Goal: Navigation & Orientation: Find specific page/section

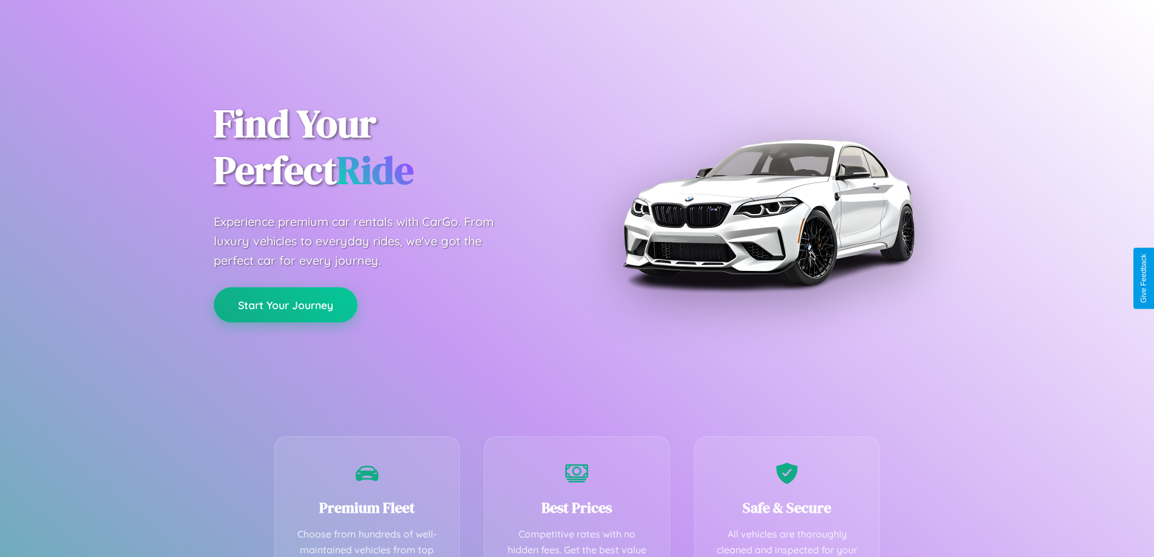
click at [285, 305] on button "Start Your Journey" at bounding box center [286, 304] width 144 height 35
click at [285, 304] on button "Start Your Journey" at bounding box center [286, 304] width 144 height 35
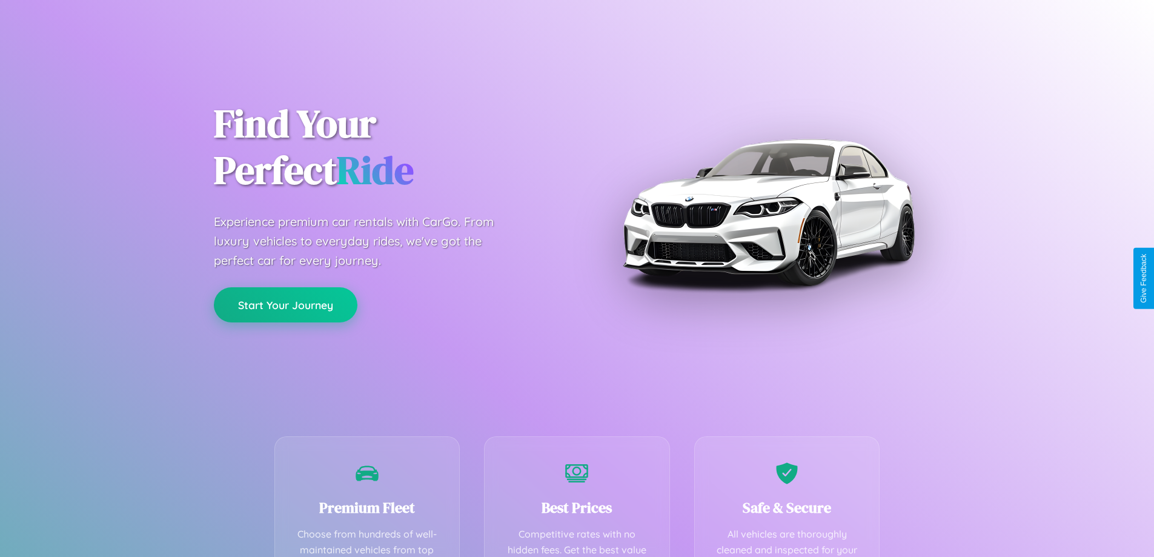
click at [285, 304] on button "Start Your Journey" at bounding box center [286, 304] width 144 height 35
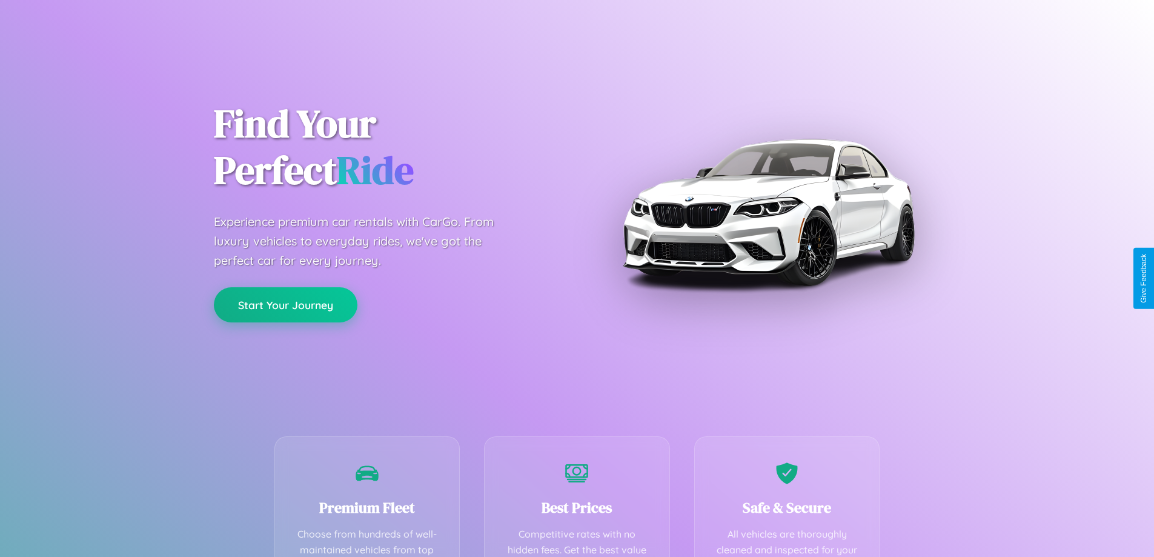
click at [285, 304] on button "Start Your Journey" at bounding box center [286, 304] width 144 height 35
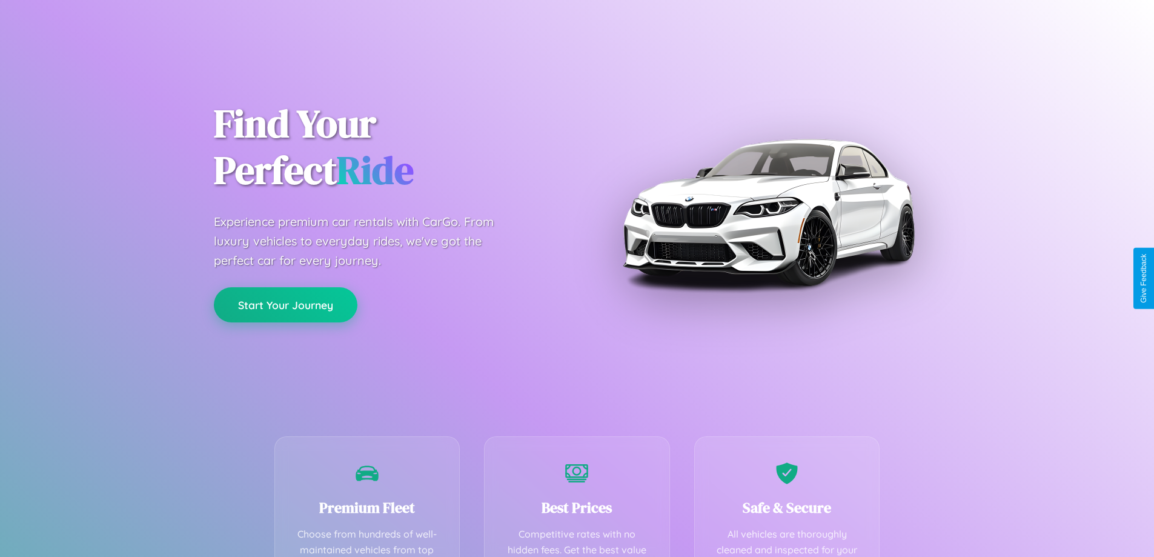
click at [285, 304] on button "Start Your Journey" at bounding box center [286, 304] width 144 height 35
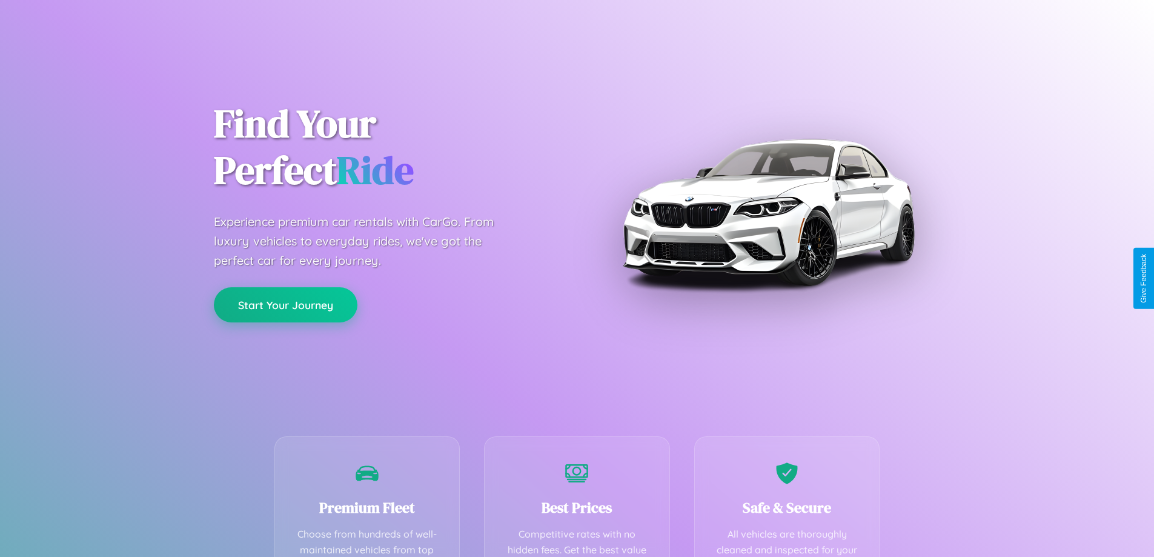
click at [285, 304] on button "Start Your Journey" at bounding box center [286, 304] width 144 height 35
